Goal: Register for event/course

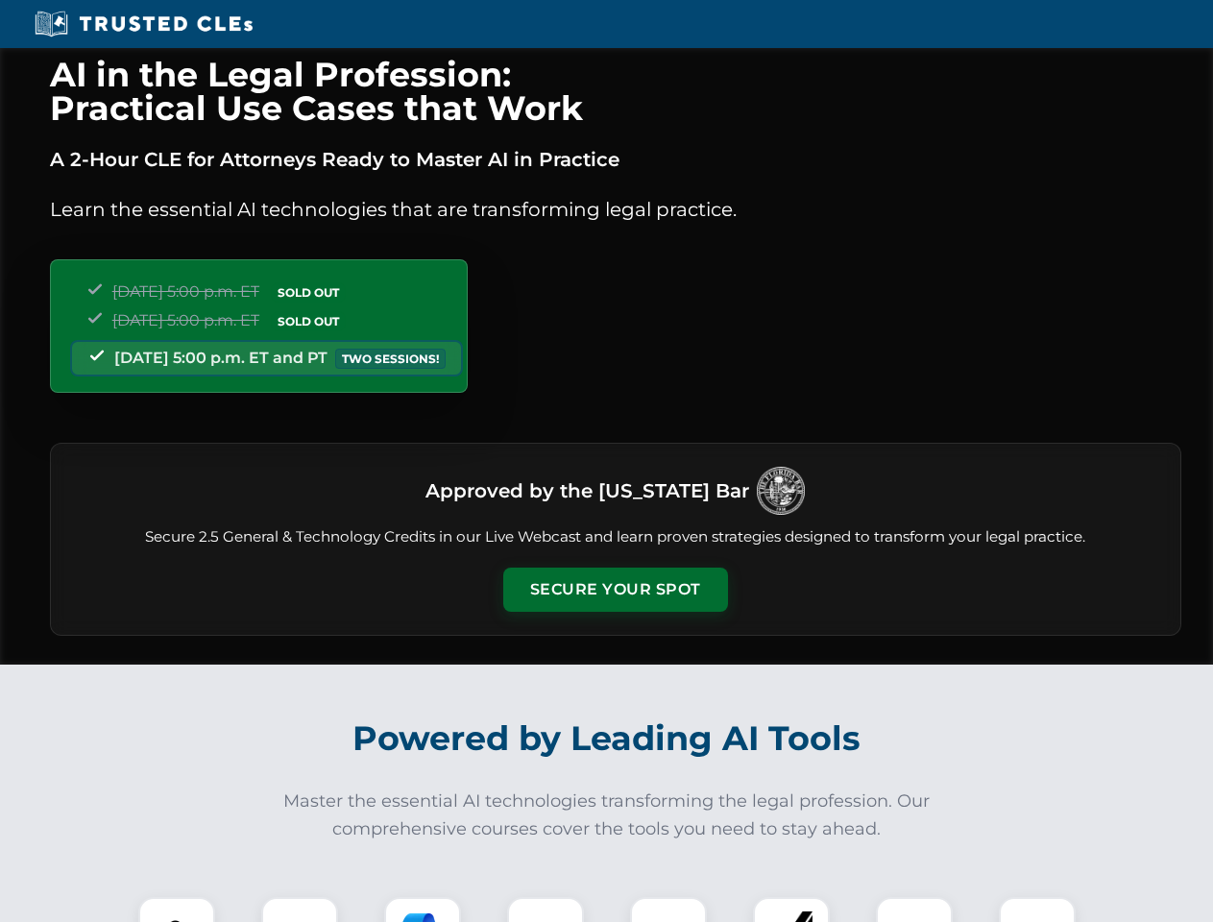
click at [614, 590] on button "Secure Your Spot" at bounding box center [615, 589] width 225 height 44
click at [177, 909] on img at bounding box center [177, 935] width 56 height 56
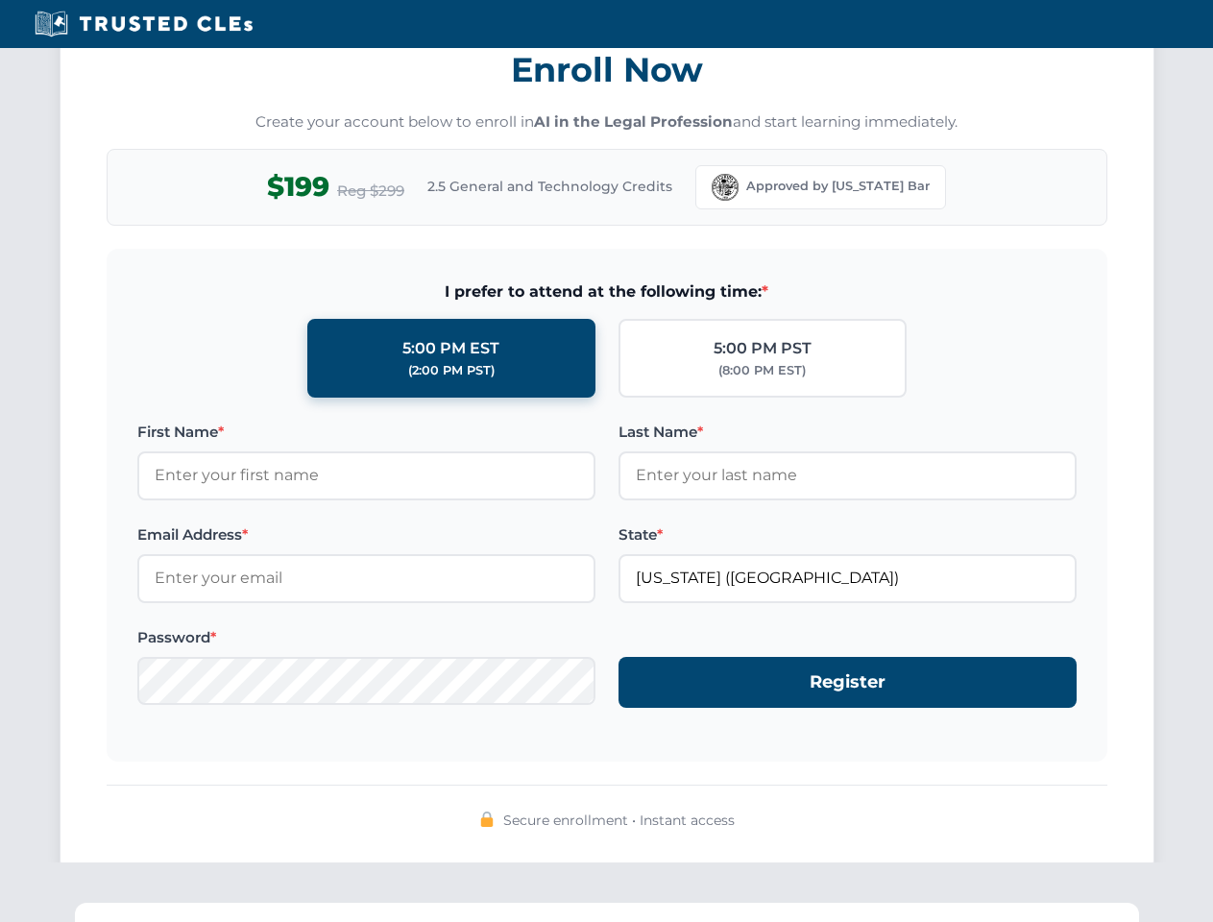
scroll to position [1885, 0]
